Goal: Transaction & Acquisition: Purchase product/service

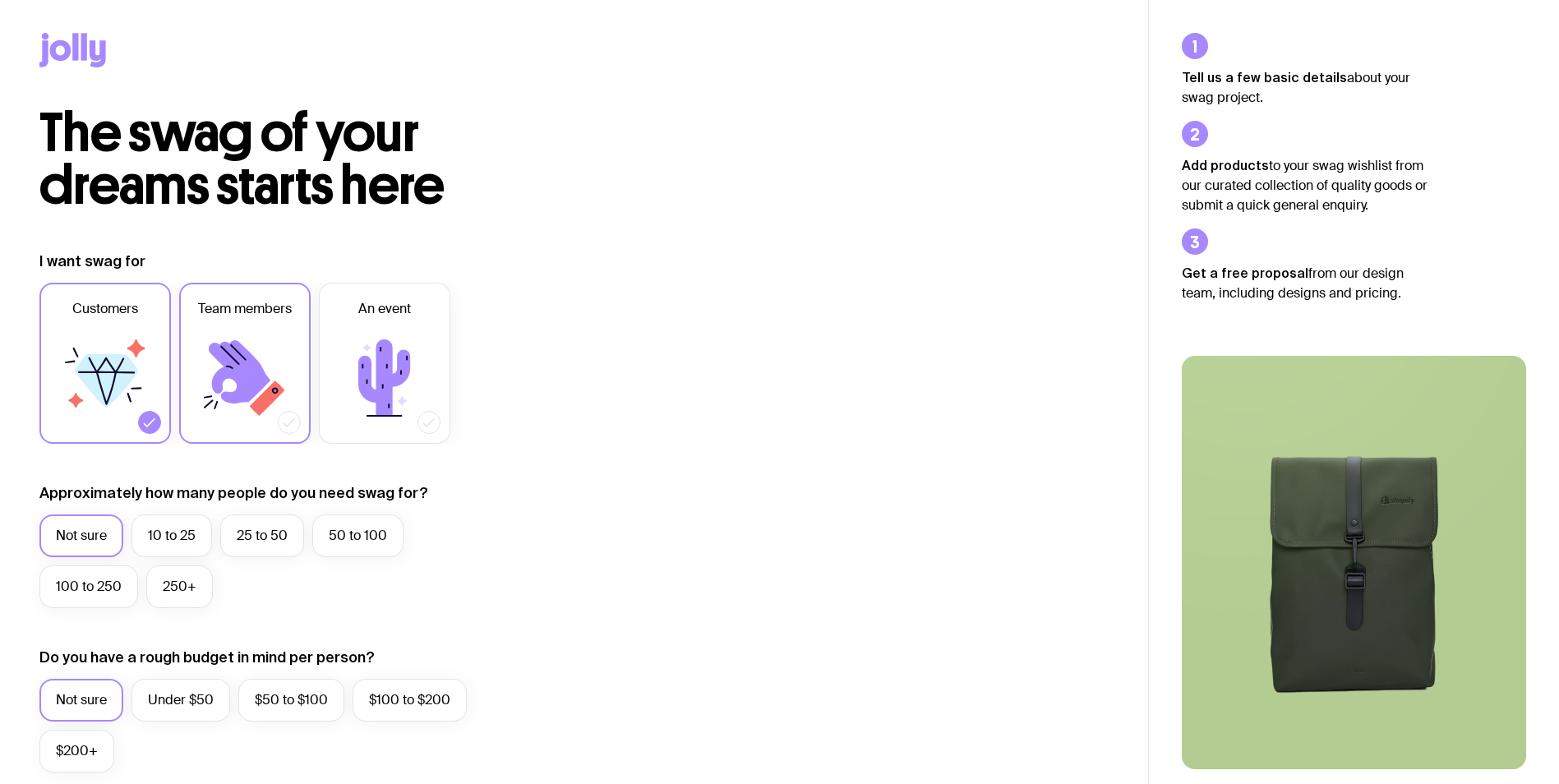
click at [178, 329] on div "Customers Team members An event" at bounding box center [276, 363] width 473 height 161
click at [265, 340] on icon at bounding box center [245, 378] width 99 height 99
click at [0, 0] on input "Team members" at bounding box center [0, 0] width 0 height 0
click at [82, 344] on icon at bounding box center [105, 378] width 99 height 99
click at [0, 0] on input "Customers" at bounding box center [0, 0] width 0 height 0
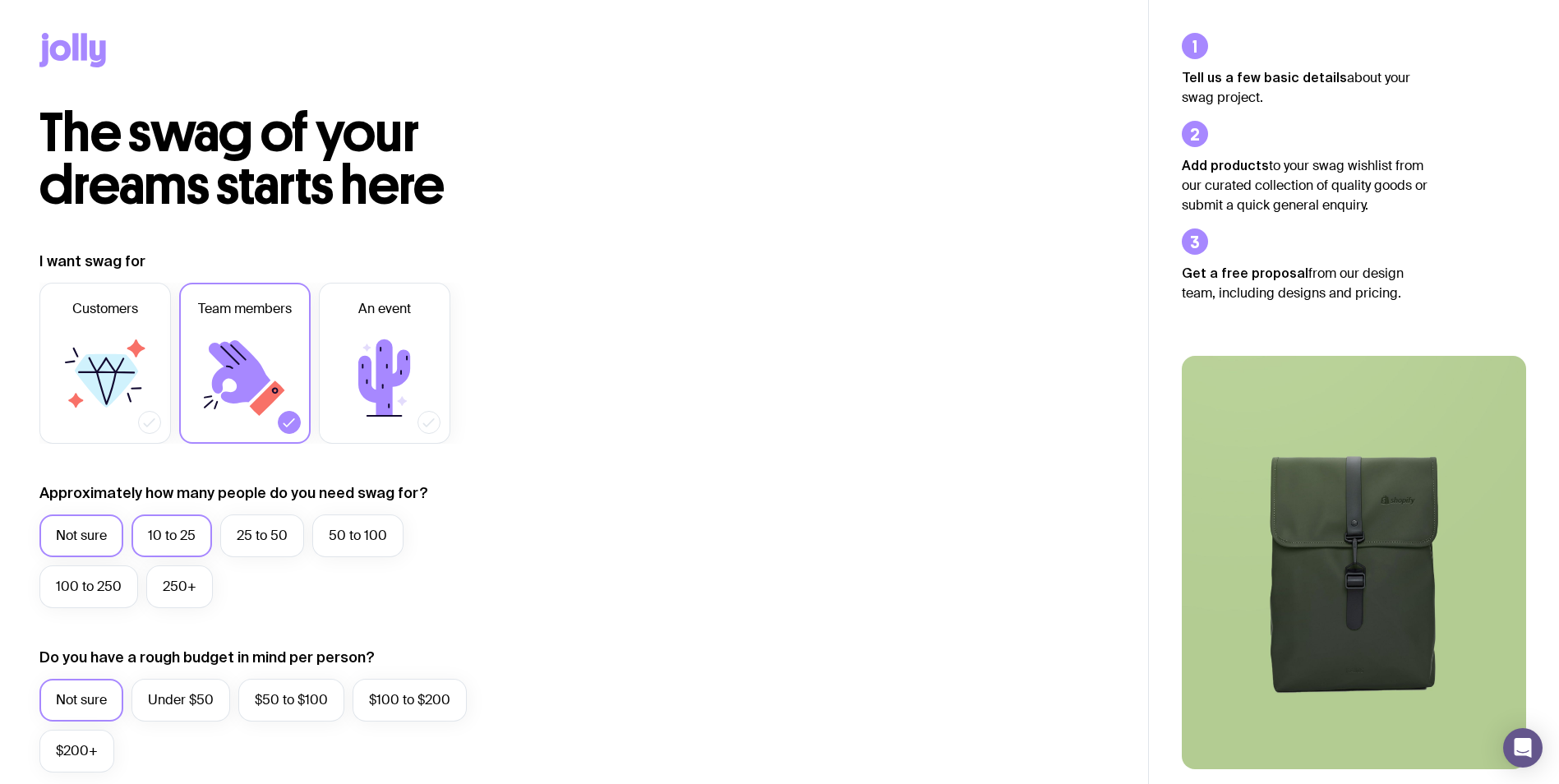
click at [197, 543] on label "10 to 25" at bounding box center [171, 535] width 80 height 43
click at [0, 0] on input "10 to 25" at bounding box center [0, 0] width 0 height 0
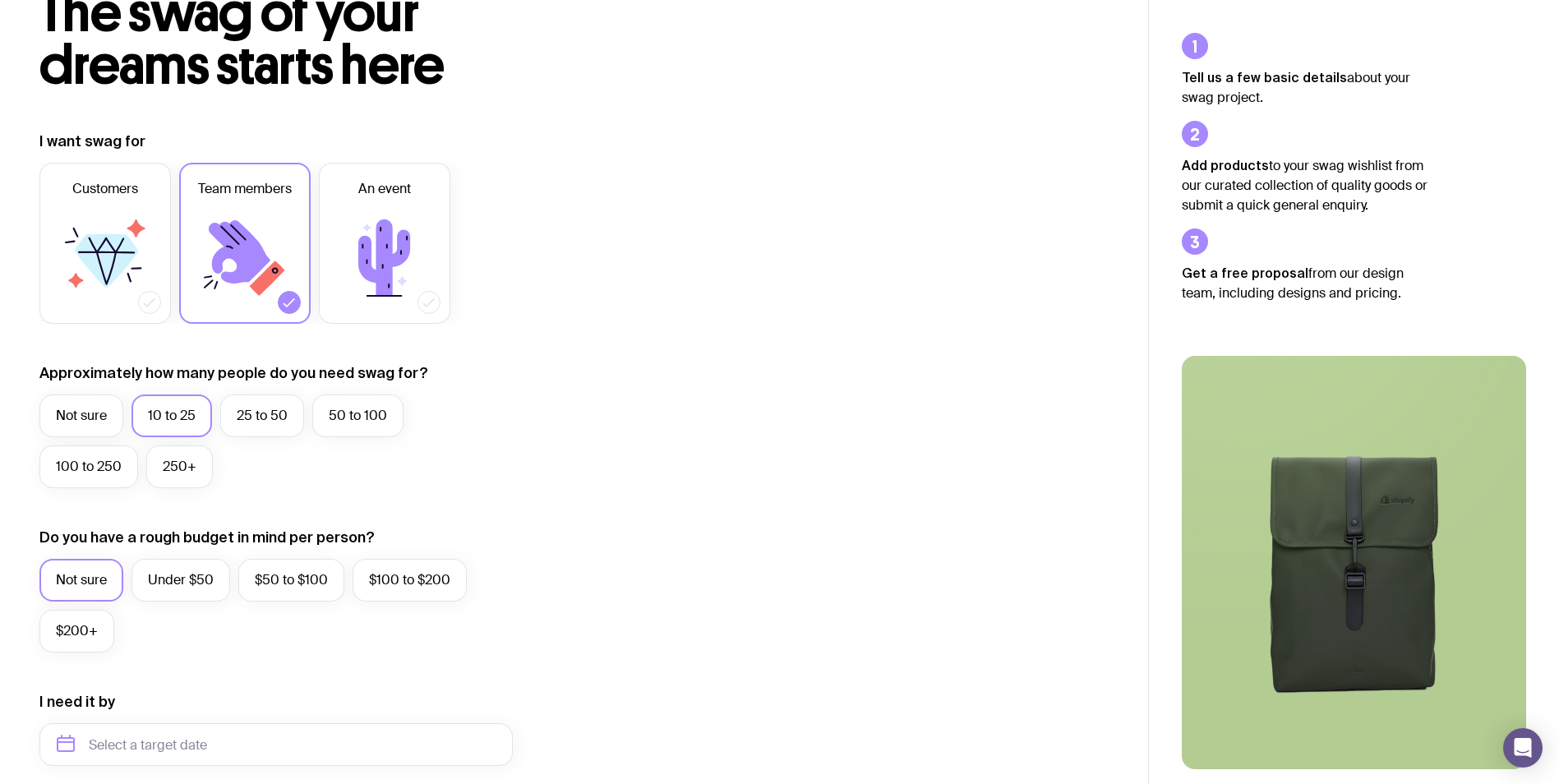
scroll to position [247, 0]
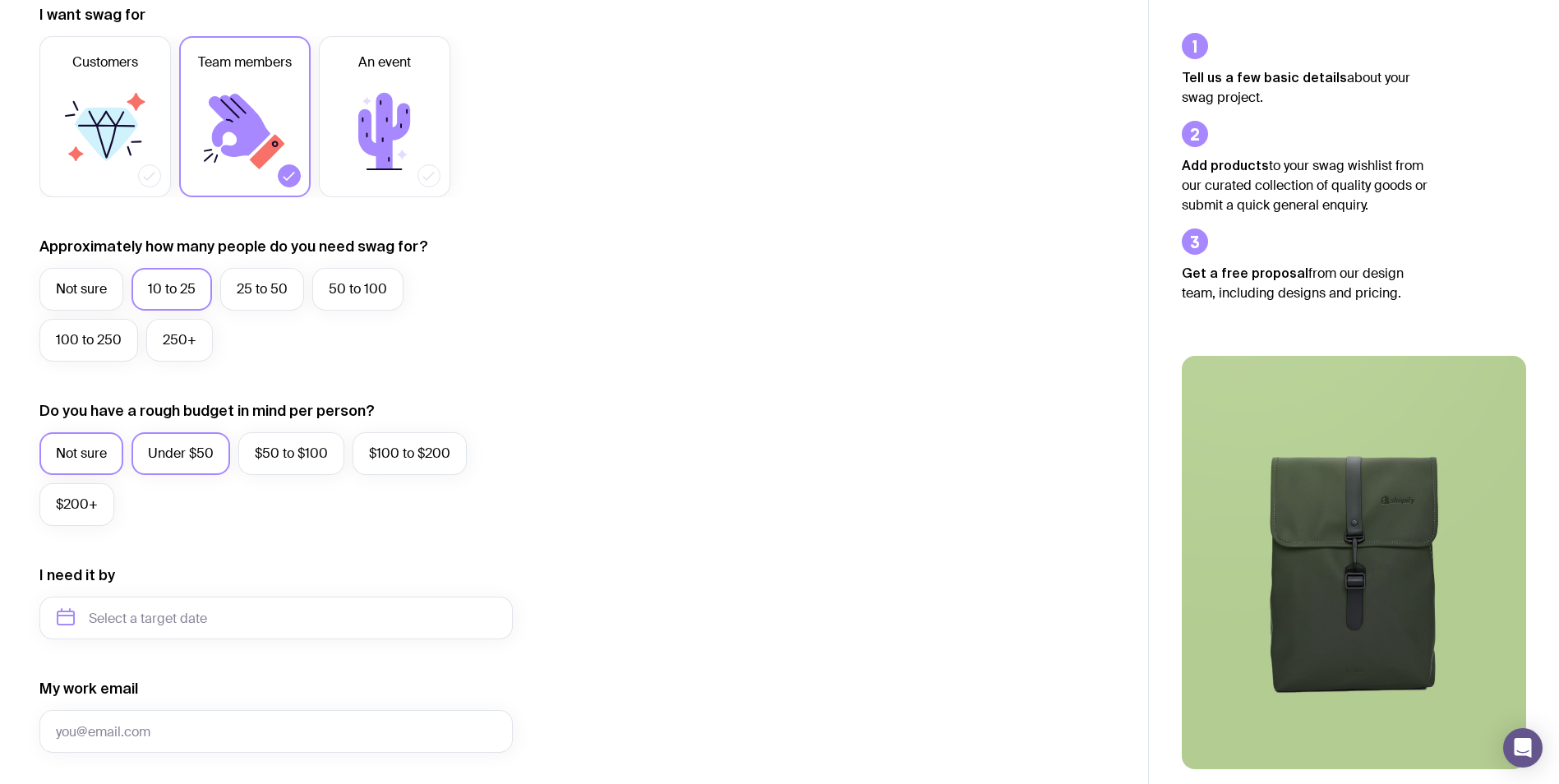
click at [171, 452] on label "Under $50" at bounding box center [181, 453] width 99 height 43
click at [0, 0] on input "Under $50" at bounding box center [0, 0] width 0 height 0
click at [190, 612] on input "text" at bounding box center [276, 618] width 473 height 43
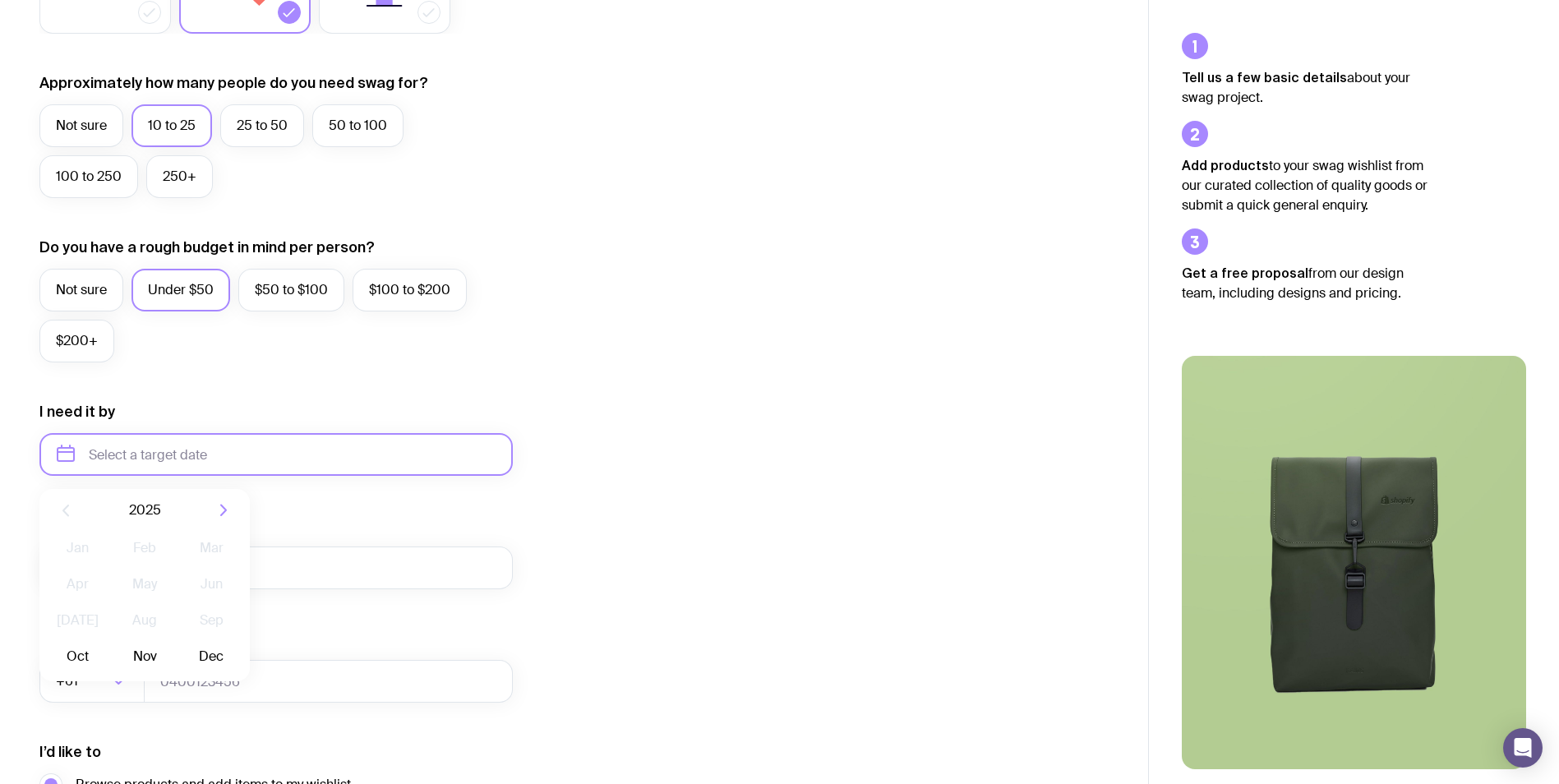
scroll to position [411, 0]
click at [71, 658] on button "Oct" at bounding box center [77, 656] width 60 height 33
type input "[DATE]"
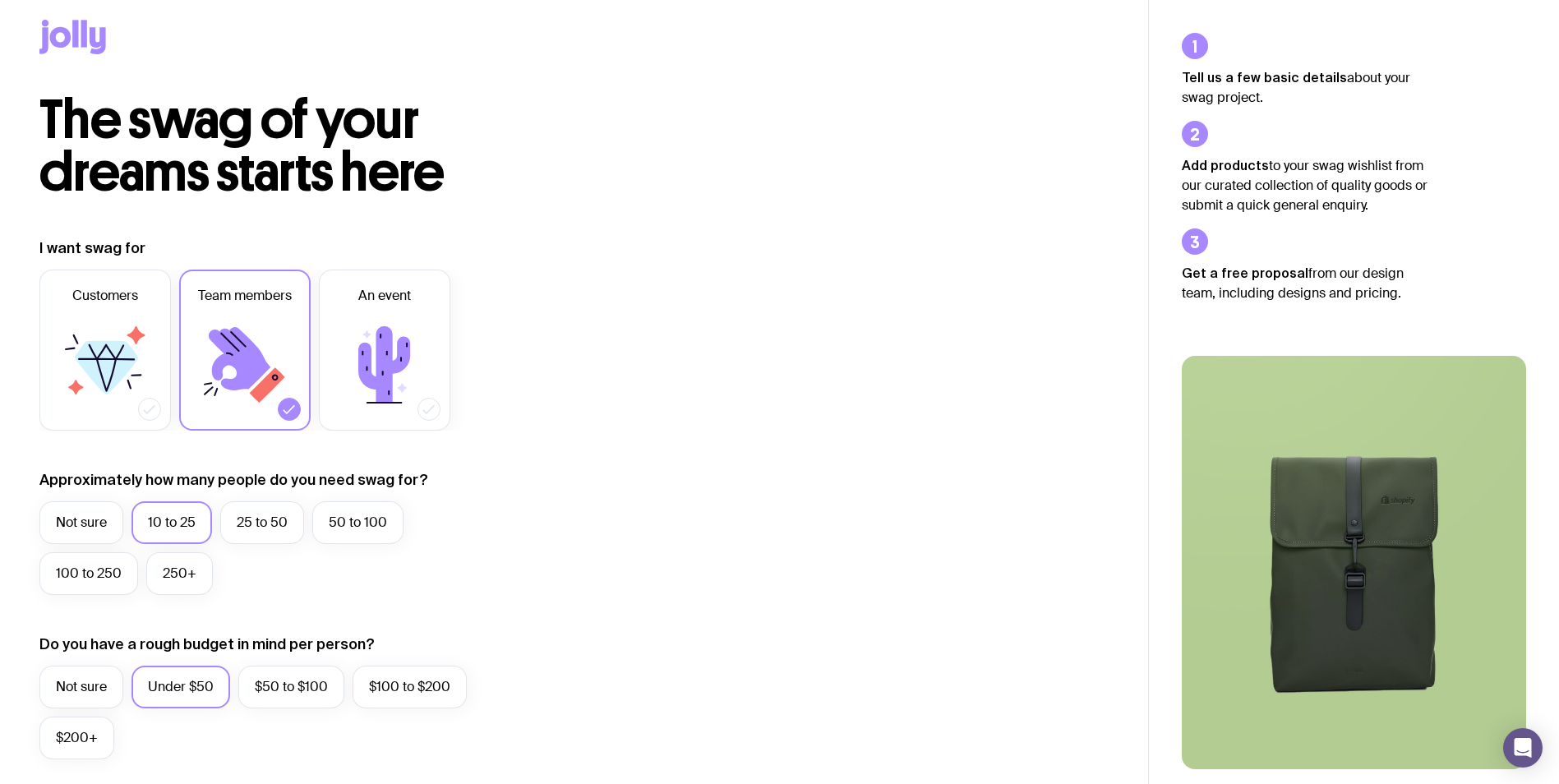
scroll to position [0, 0]
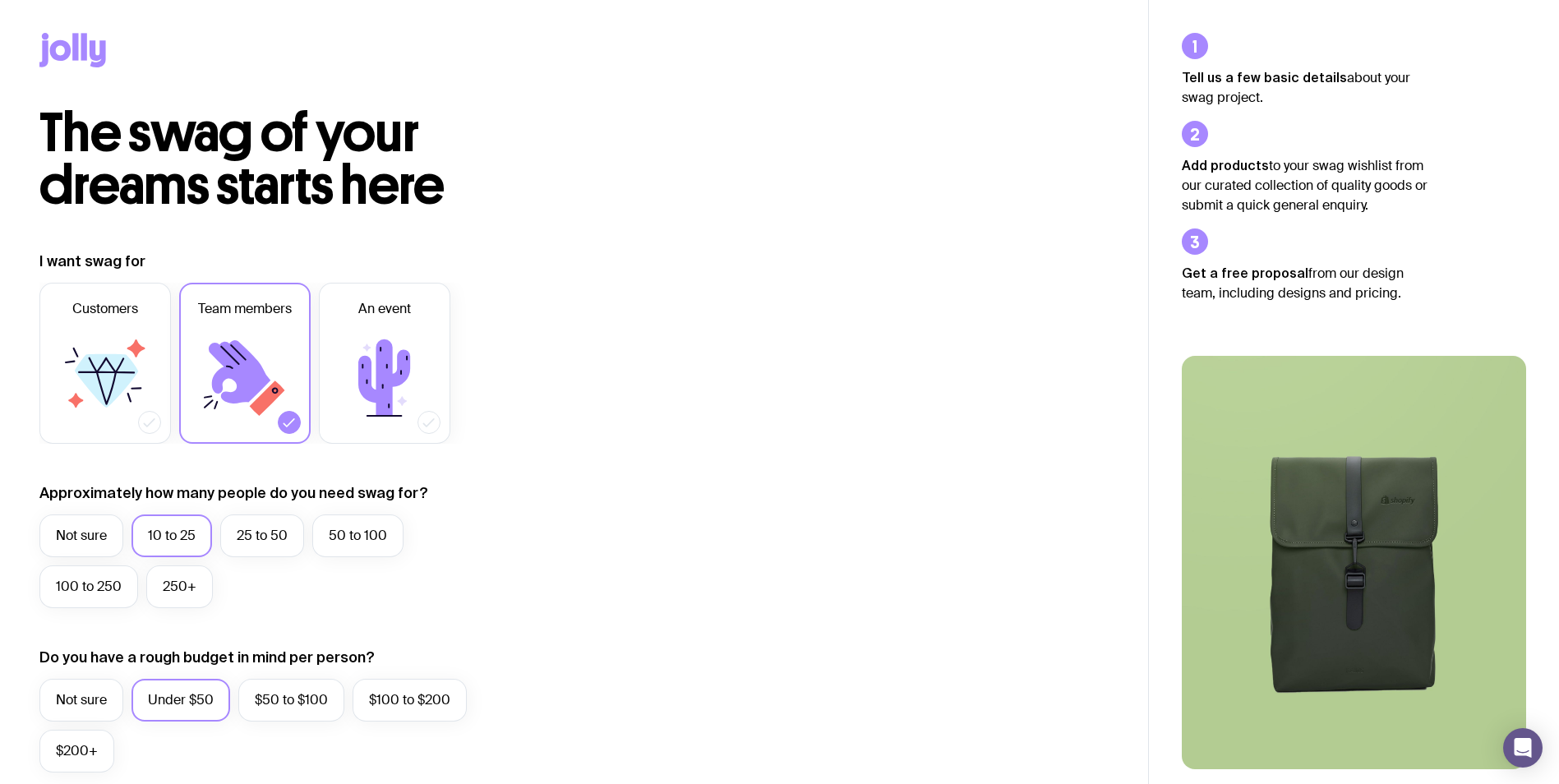
click at [17, 51] on div at bounding box center [574, 53] width 1148 height 107
click at [54, 59] on icon at bounding box center [61, 50] width 21 height 20
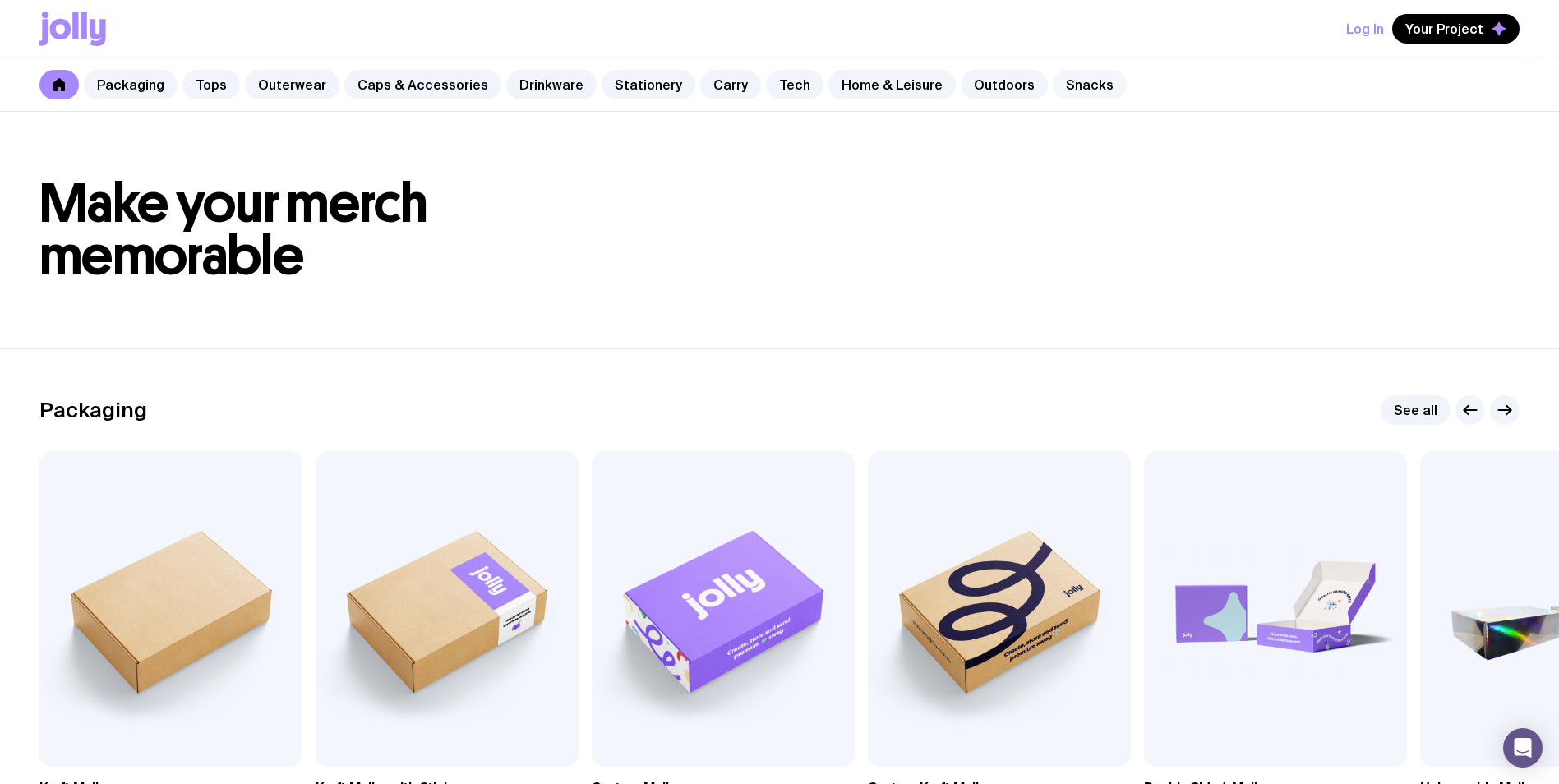
click at [1052, 83] on link "Snacks" at bounding box center [1089, 85] width 74 height 30
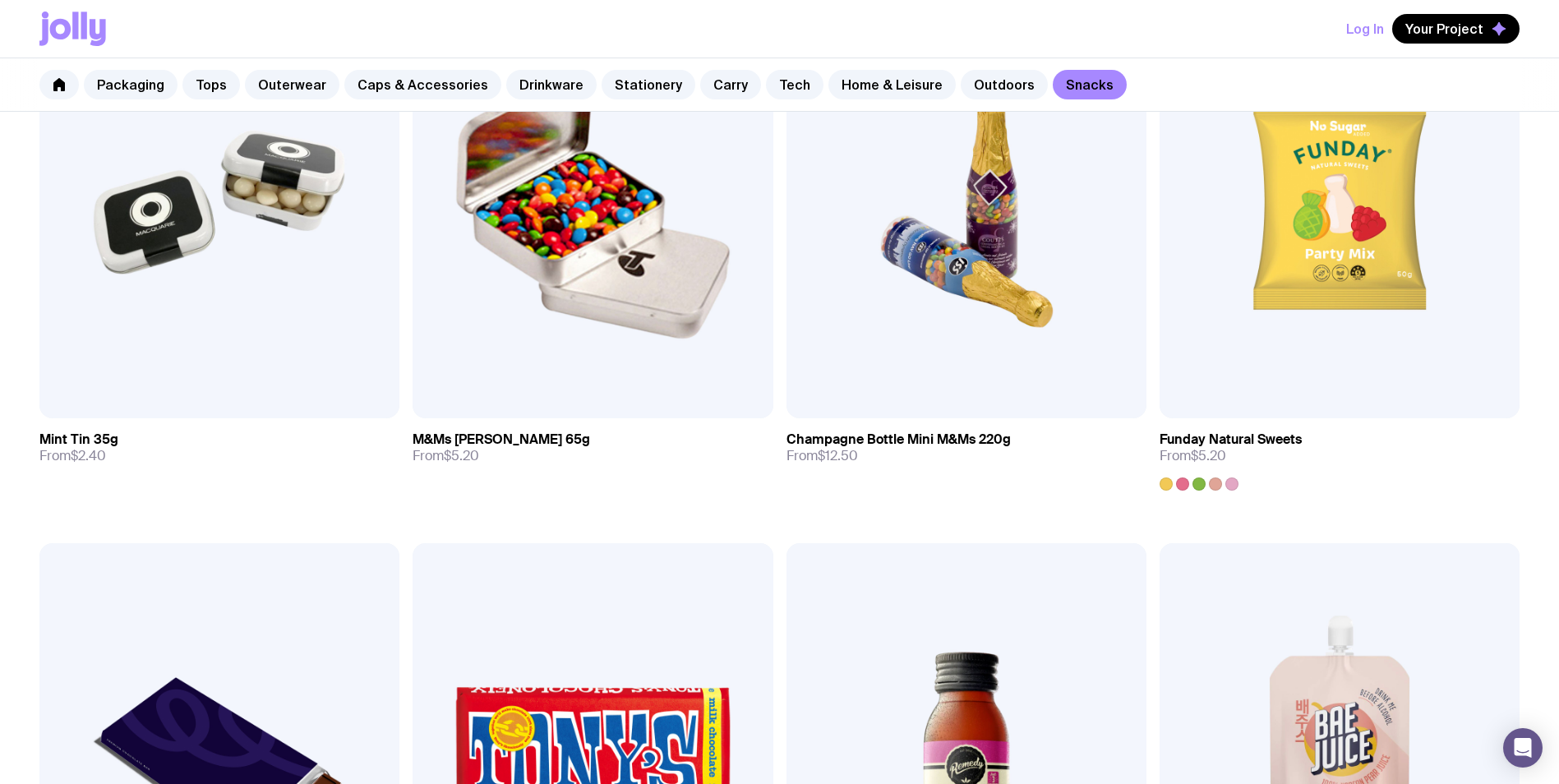
scroll to position [556, 0]
